Goal: Information Seeking & Learning: Learn about a topic

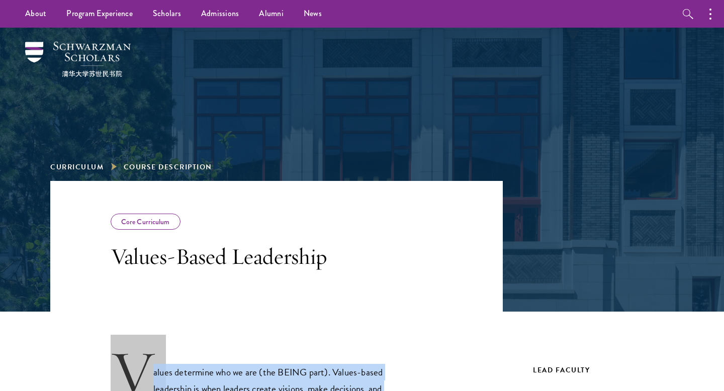
drag, startPoint x: 376, startPoint y: 182, endPoint x: 132, endPoint y: 351, distance: 296.3
copy div "Values determine who we are (the BEING part). Values-based leadership is when l…"
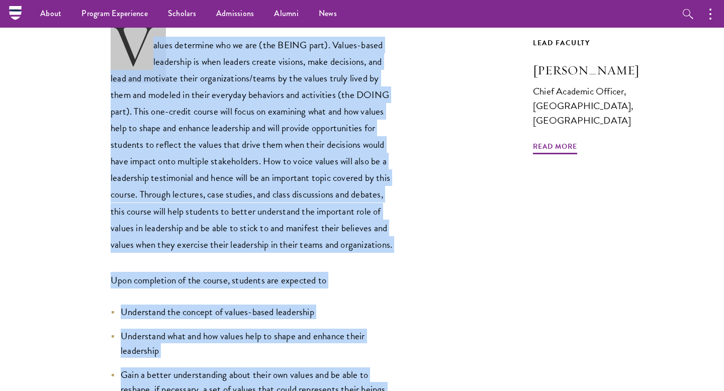
scroll to position [282, 0]
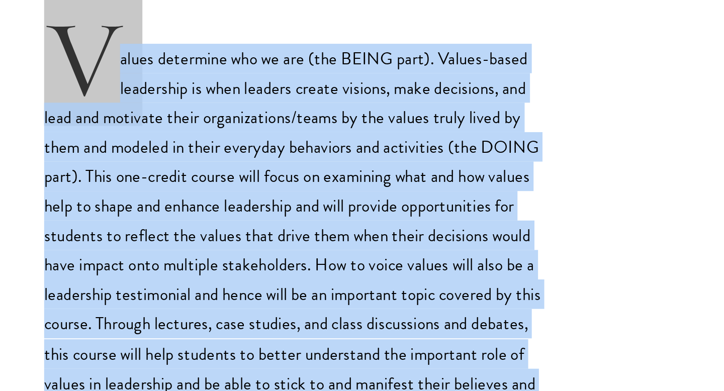
click at [222, 132] on p "Values determine who we are (the BEING part). Values-based leadership is when l…" at bounding box center [254, 183] width 287 height 231
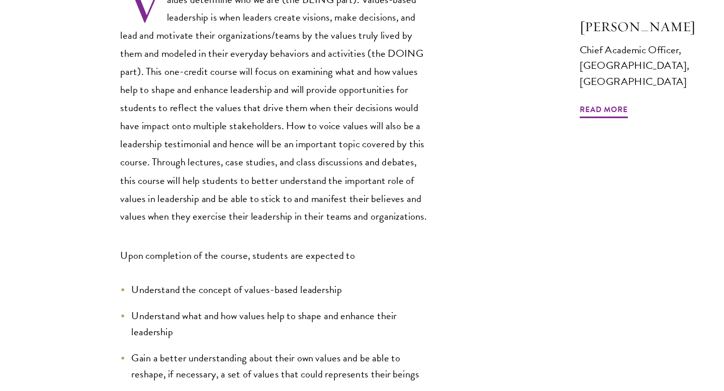
scroll to position [346, 0]
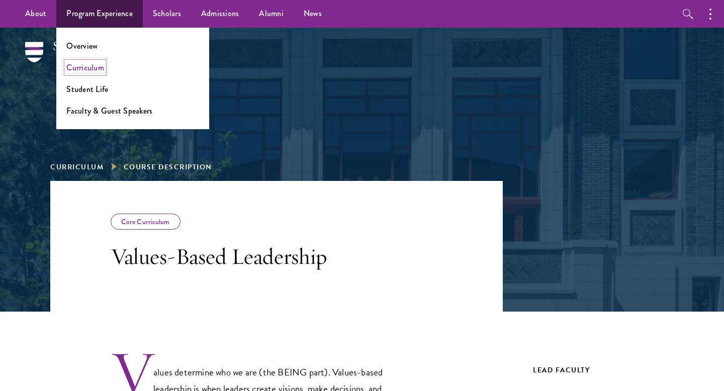
click at [97, 71] on link "Curriculum" at bounding box center [85, 68] width 38 height 12
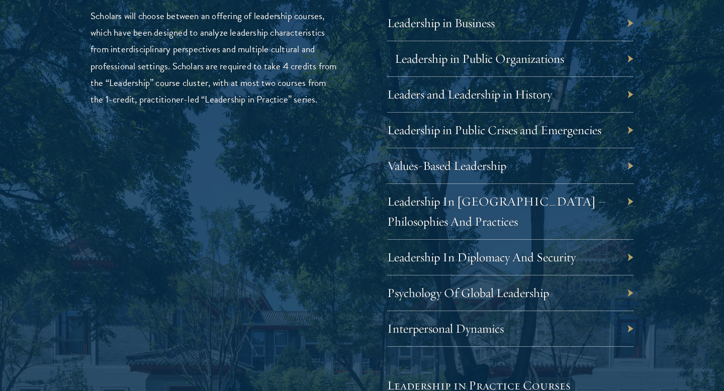
scroll to position [1730, 0]
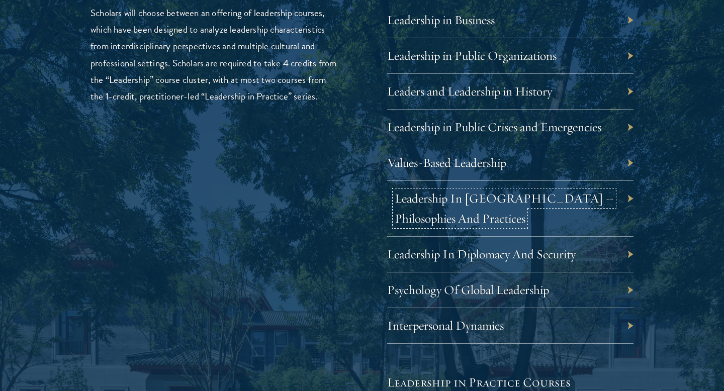
click at [471, 200] on link "Leadership In China – Philosophies And Practices" at bounding box center [504, 209] width 219 height 36
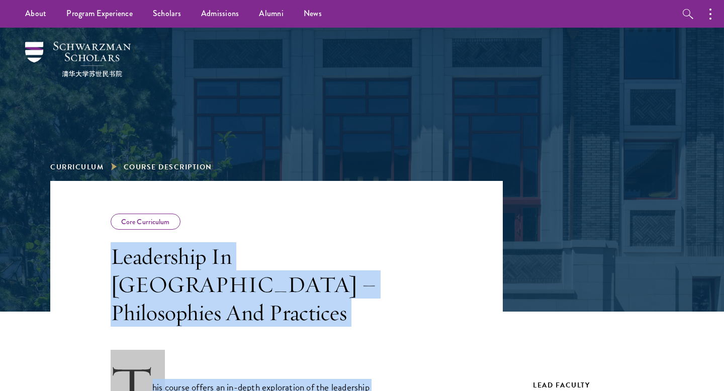
drag, startPoint x: 343, startPoint y: 317, endPoint x: 105, endPoint y: 260, distance: 244.6
copy div "Leadership In China – Philosophies And Practices This course offers an in-depth…"
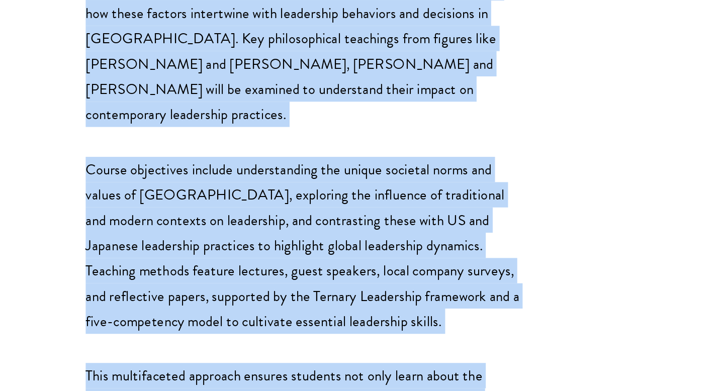
scroll to position [328, 0]
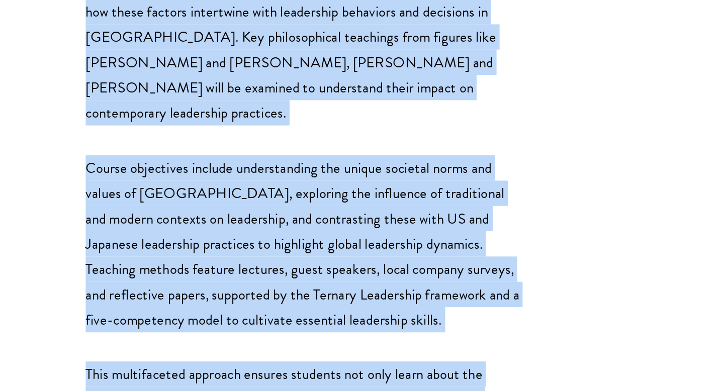
click at [282, 259] on p "Course objectives include understanding the unique societal norms and values of…" at bounding box center [254, 294] width 287 height 116
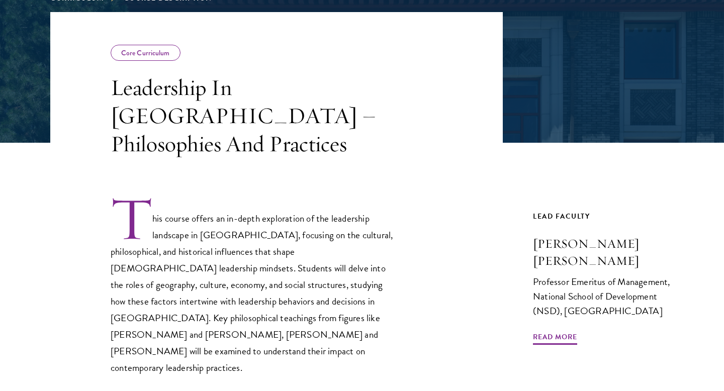
scroll to position [169, 0]
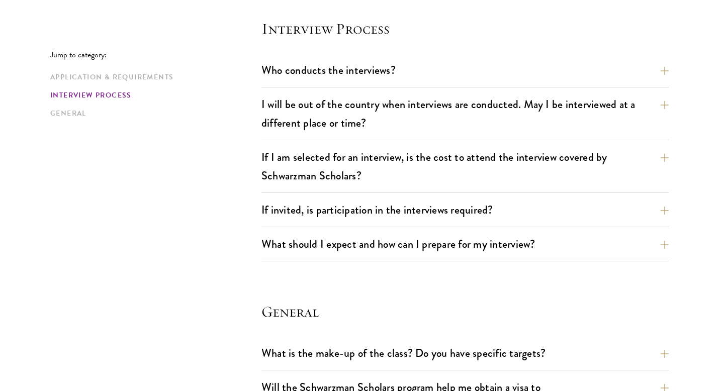
scroll to position [1153, 0]
click at [319, 66] on button "Who conducts the interviews?" at bounding box center [472, 69] width 407 height 23
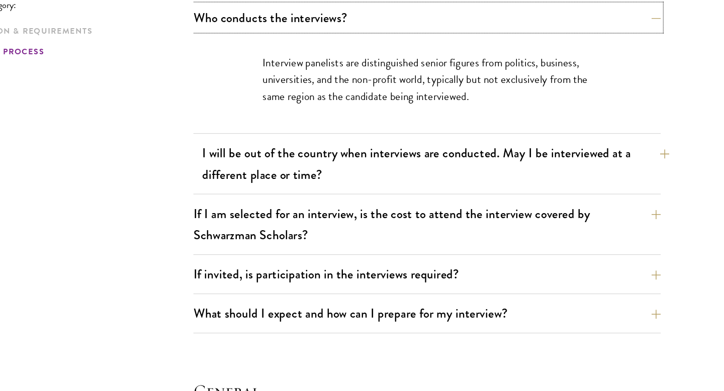
scroll to position [1161, 0]
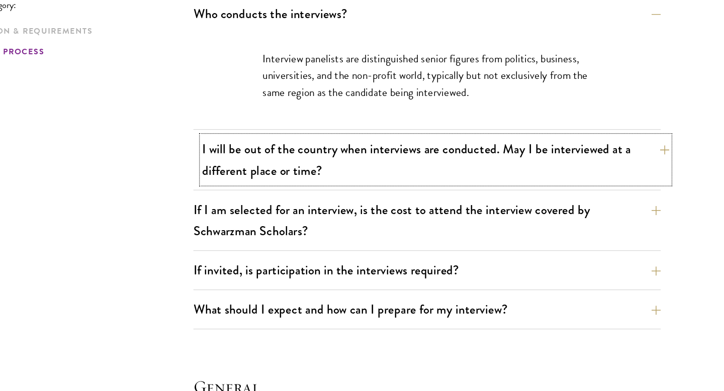
click at [395, 193] on button "I will be out of the country when interviews are conducted. May I be interviewe…" at bounding box center [472, 189] width 407 height 41
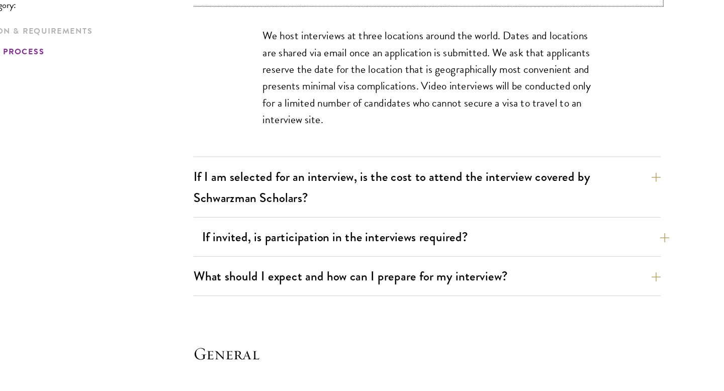
scroll to position [1243, 0]
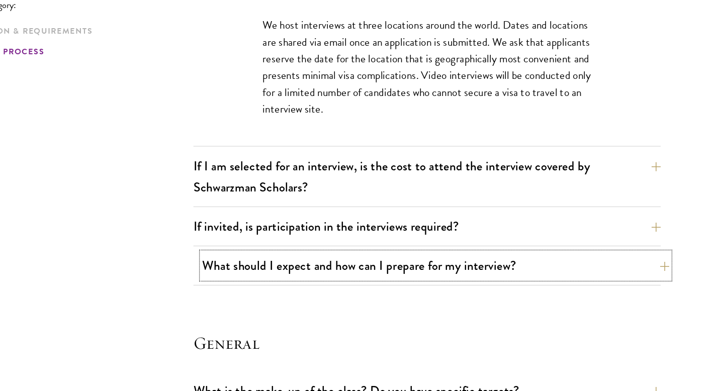
click at [368, 279] on button "What should I expect and how can I prepare for my interview?" at bounding box center [472, 282] width 407 height 23
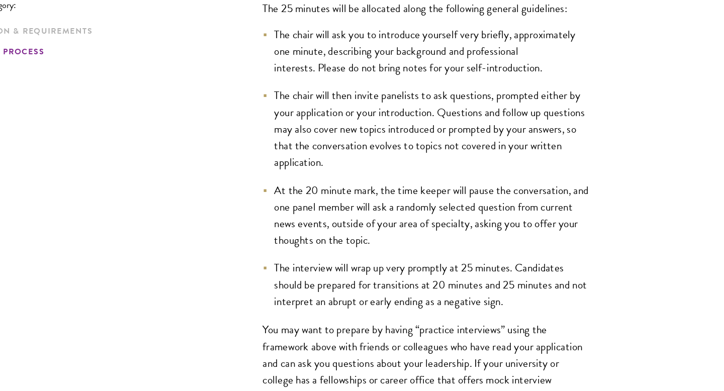
scroll to position [1505, 0]
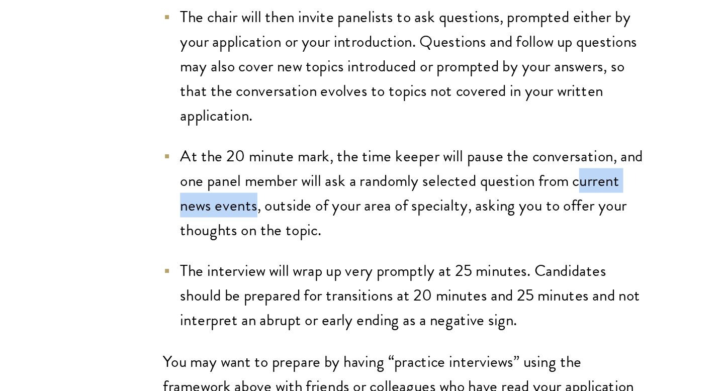
drag, startPoint x: 569, startPoint y: 234, endPoint x: 376, endPoint y: 246, distance: 193.5
click at [376, 246] on li "At the 20 minute mark, the time keeper will pause the conversation, and one pan…" at bounding box center [465, 238] width 287 height 58
copy li "urrent news events"
